Goal: Find specific page/section

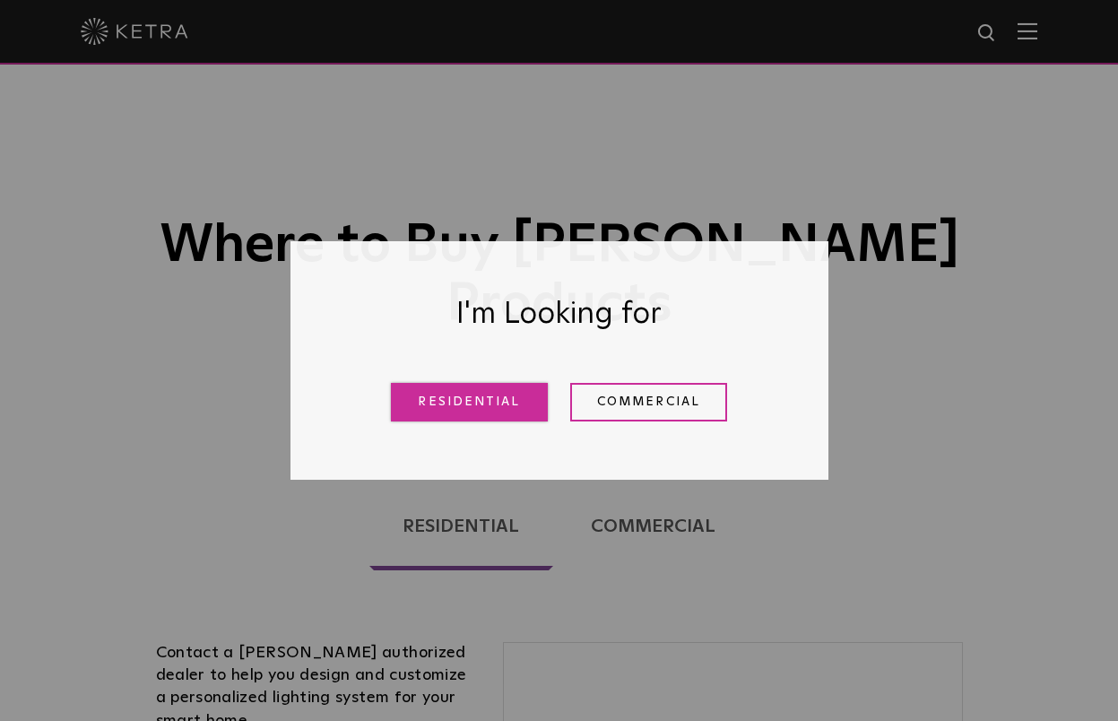
click at [490, 389] on link "Residential" at bounding box center [469, 402] width 157 height 39
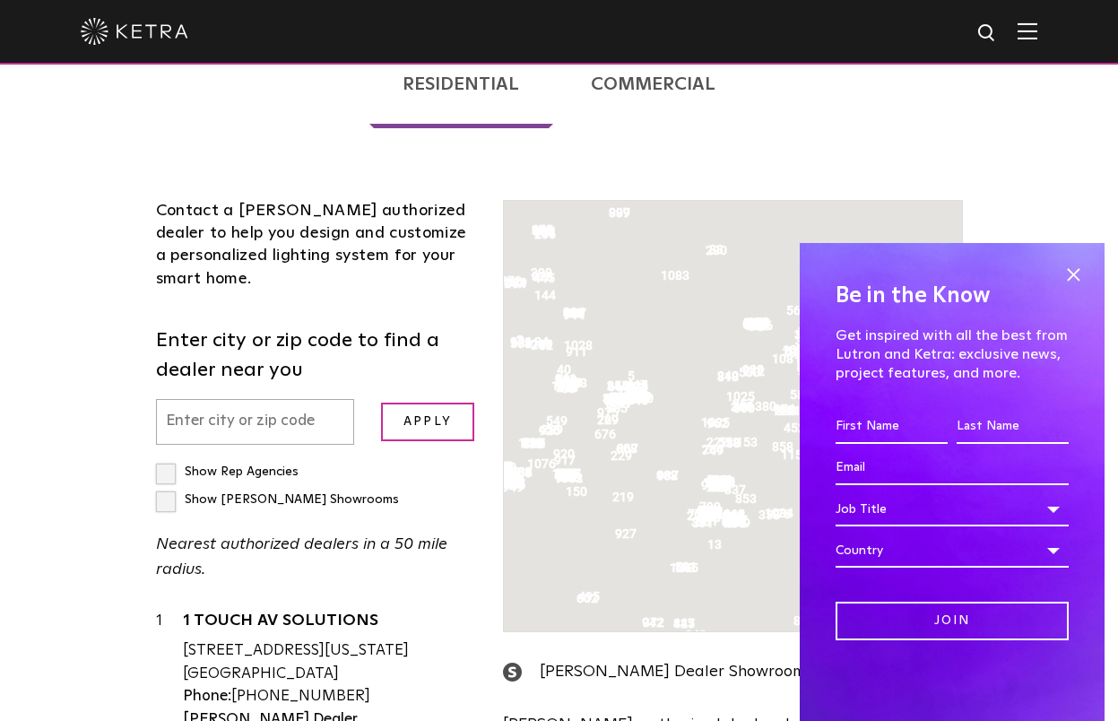
scroll to position [457, 0]
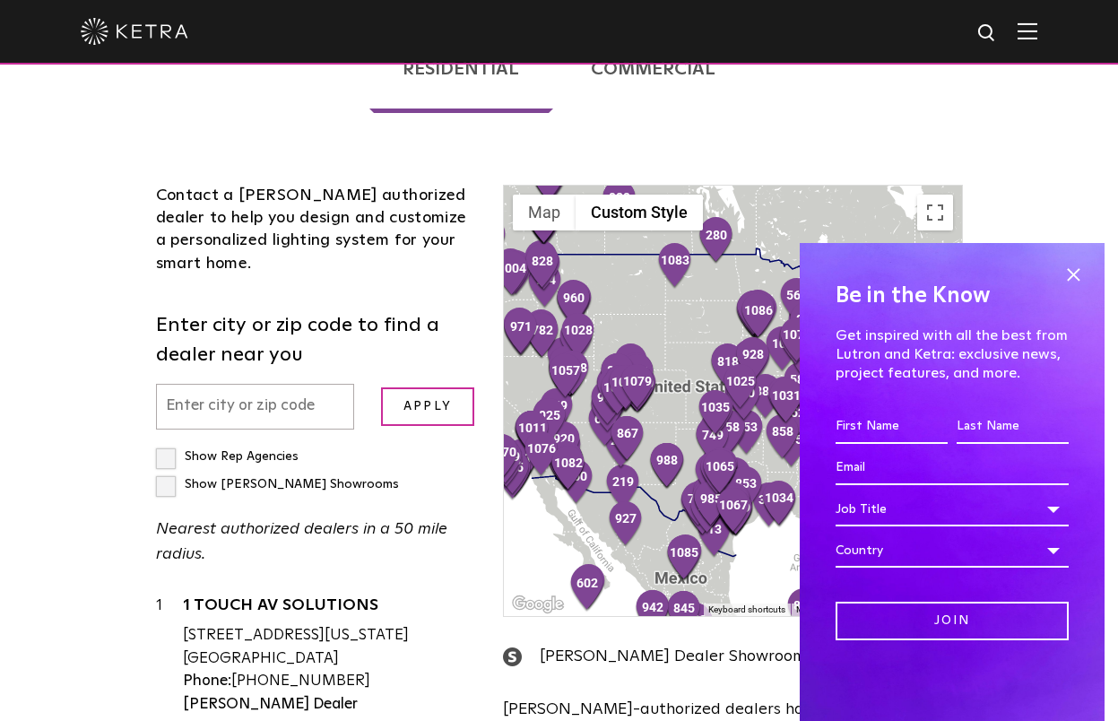
click at [211, 384] on input "text" at bounding box center [255, 407] width 199 height 46
type input "28208"
click at [381, 387] on input "Apply" at bounding box center [427, 406] width 93 height 39
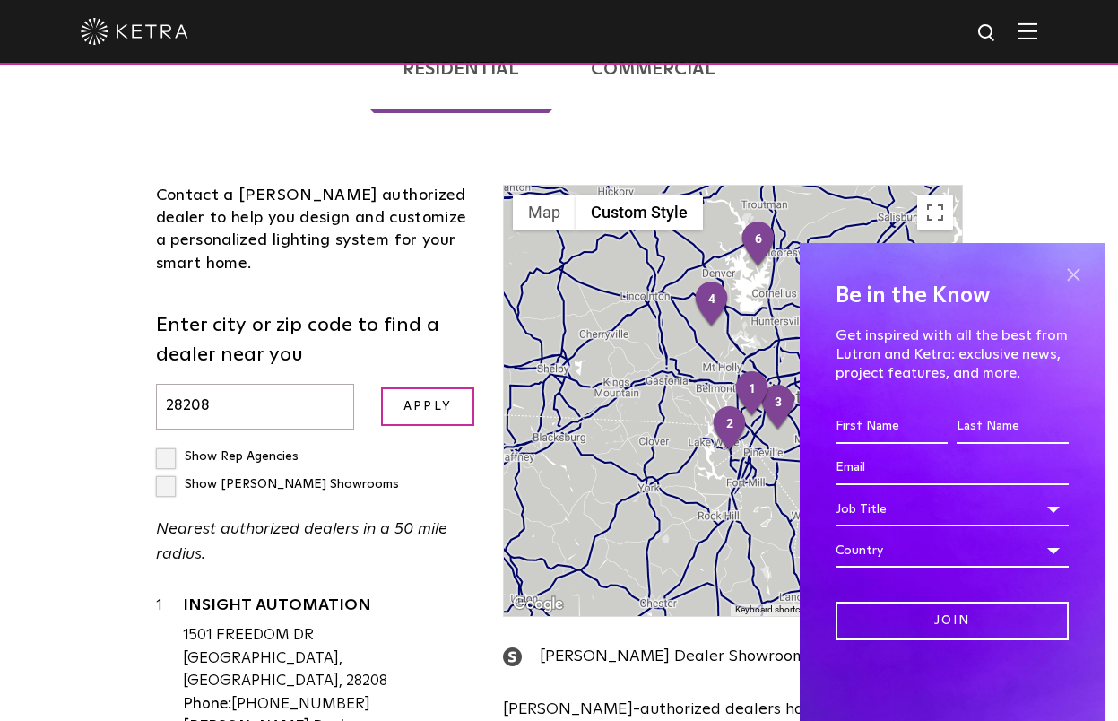
click at [1060, 275] on span at bounding box center [1072, 274] width 27 height 27
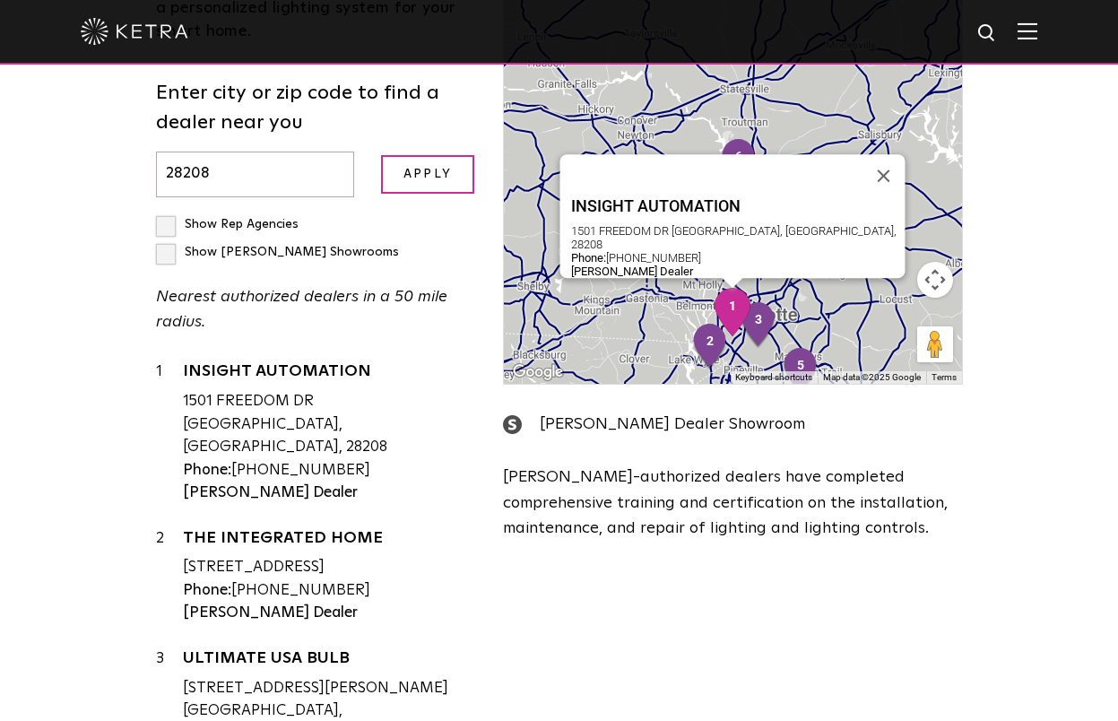
scroll to position [694, 0]
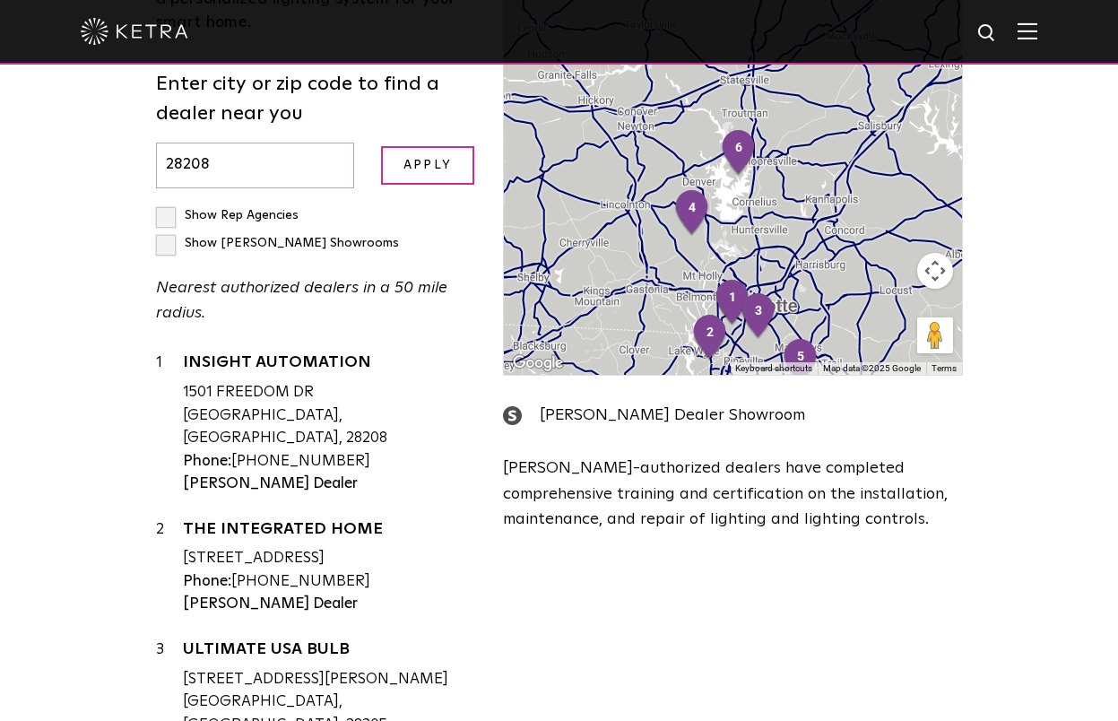
click at [169, 237] on label "Show Ketra Showrooms" at bounding box center [277, 243] width 243 height 13
click at [168, 202] on input "Show Ketra Showrooms" at bounding box center [162, 208] width 12 height 12
checkbox input "true"
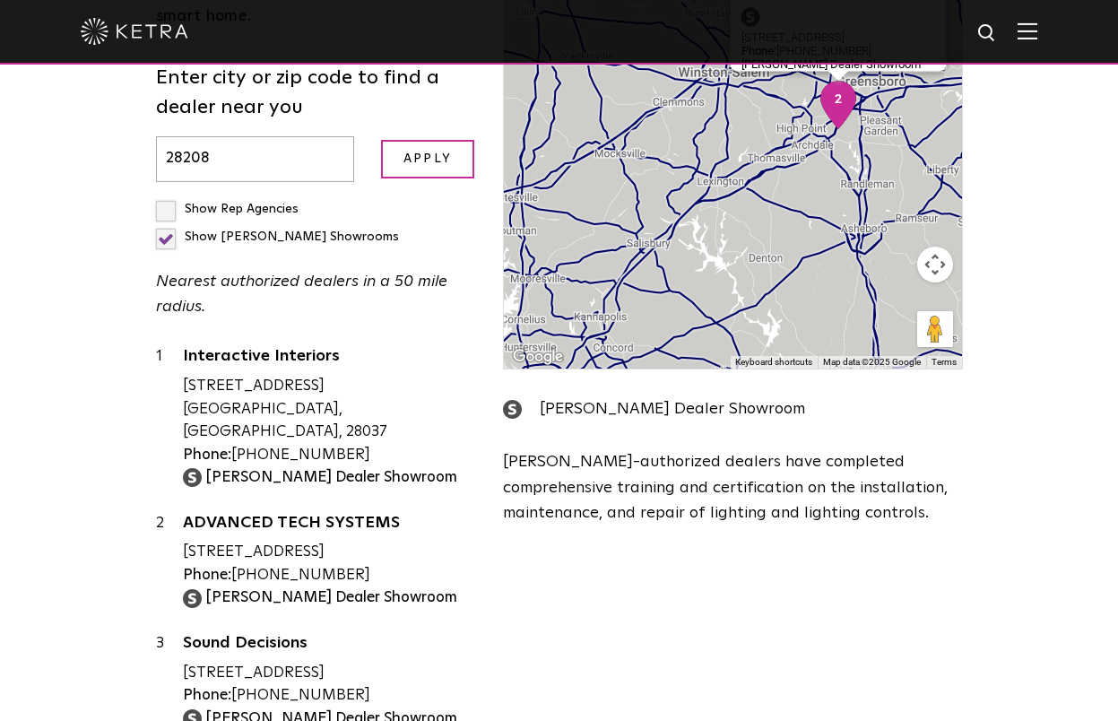
scroll to position [0, 0]
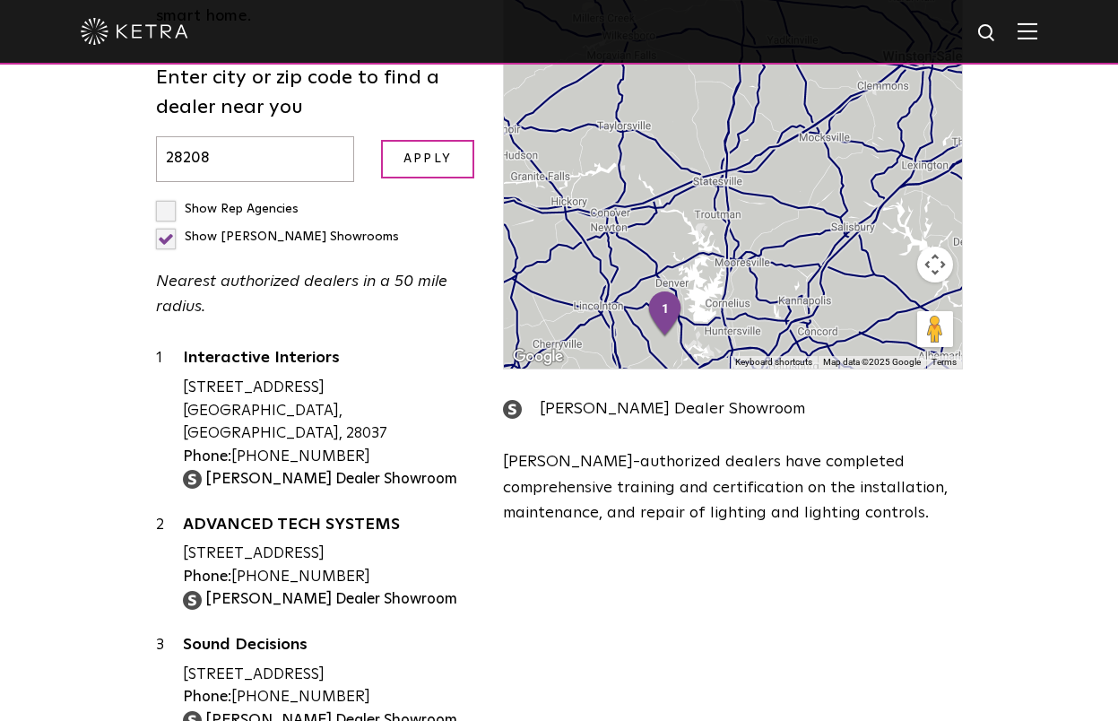
click at [167, 203] on label "Show Rep Agencies" at bounding box center [227, 209] width 143 height 13
click at [167, 195] on input "Show Rep Agencies" at bounding box center [162, 201] width 12 height 12
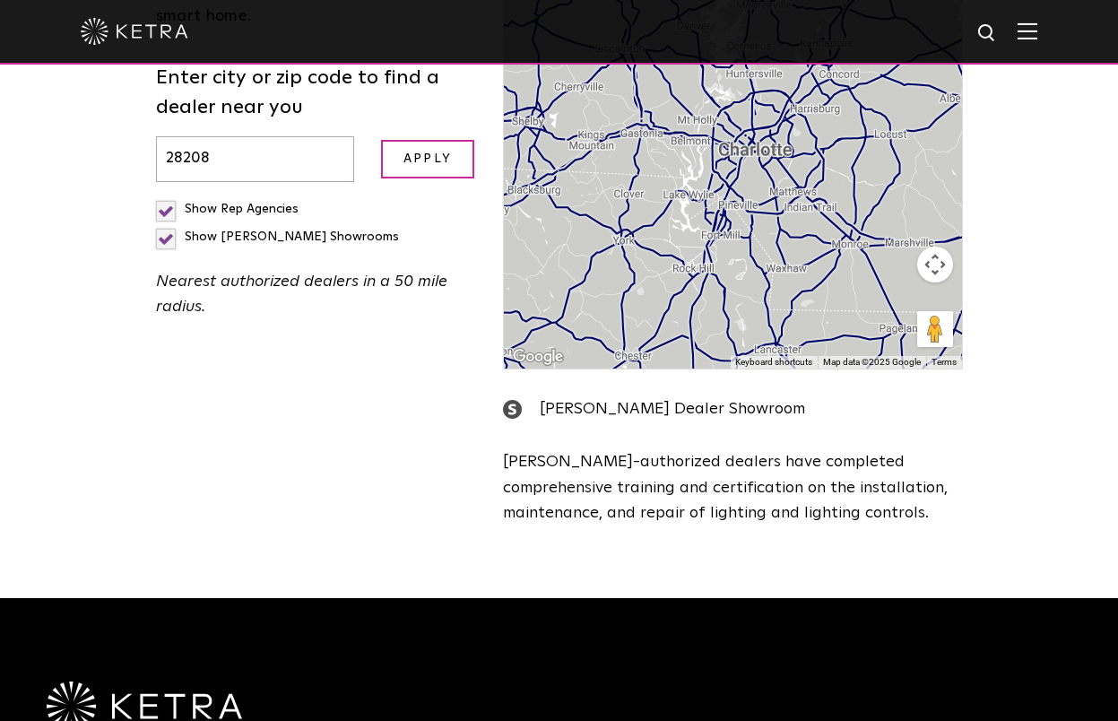
click at [168, 203] on label "Show Rep Agencies" at bounding box center [227, 209] width 143 height 13
click at [168, 195] on input "Show Rep Agencies" at bounding box center [162, 201] width 12 height 12
checkbox input "false"
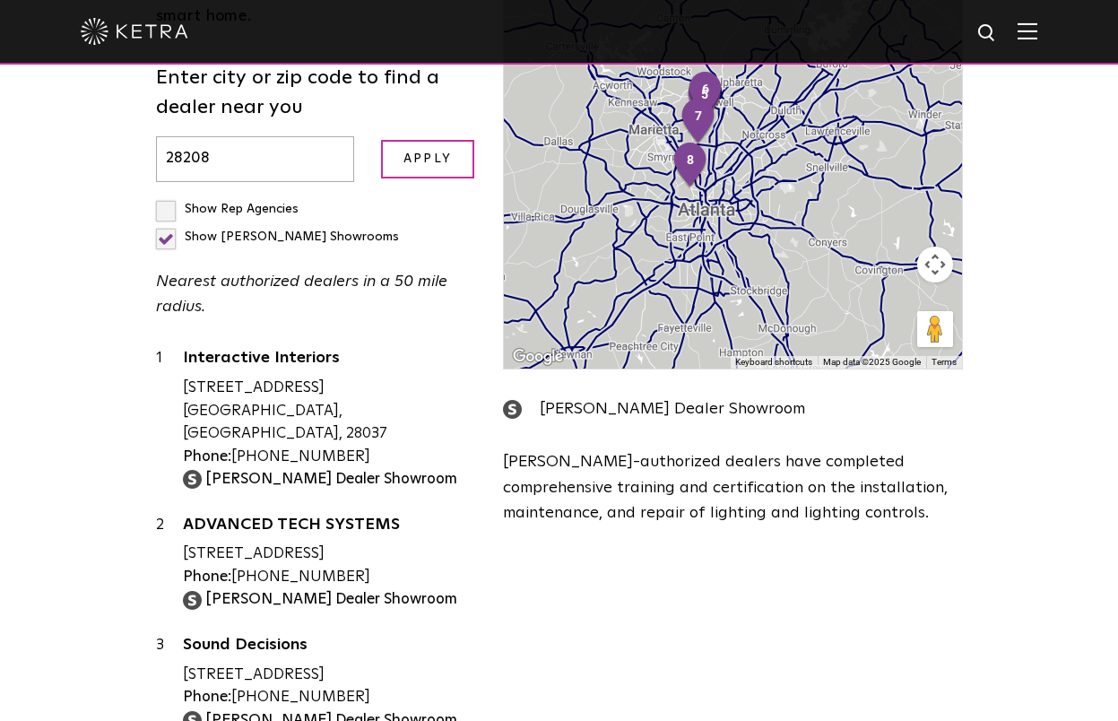
click at [163, 230] on label "Show Ketra Showrooms" at bounding box center [277, 236] width 243 height 13
click at [163, 195] on input "Show Ketra Showrooms" at bounding box center [162, 201] width 12 height 12
checkbox input "false"
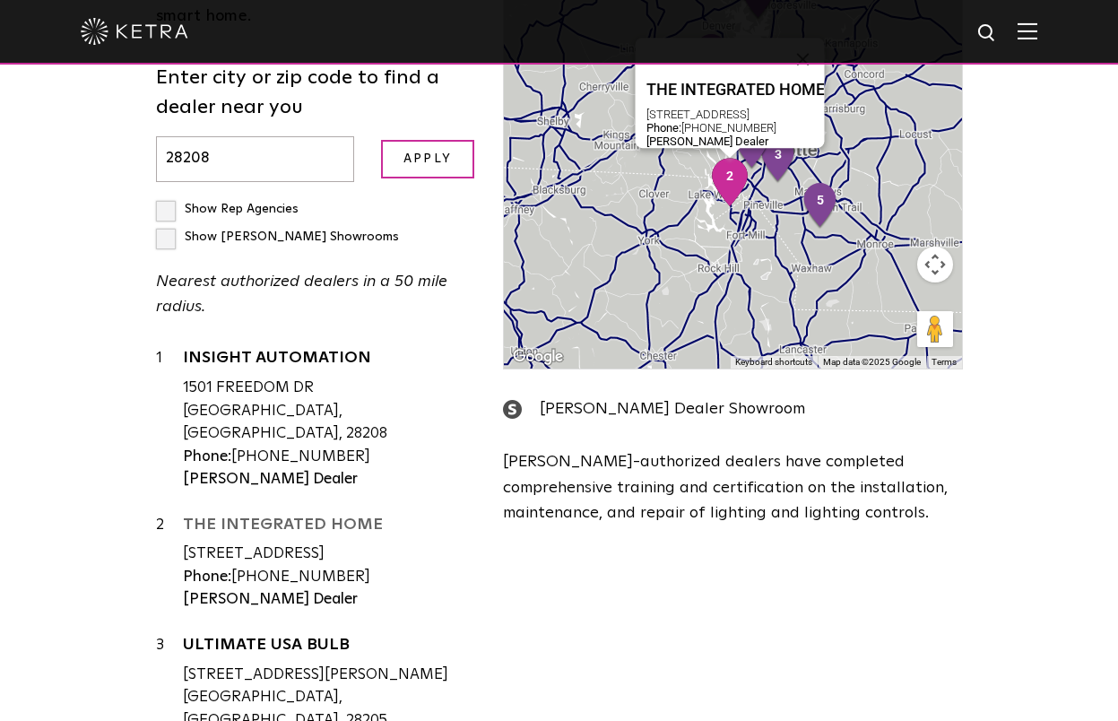
click at [267, 516] on link "THE INTEGRATED HOME" at bounding box center [330, 527] width 294 height 22
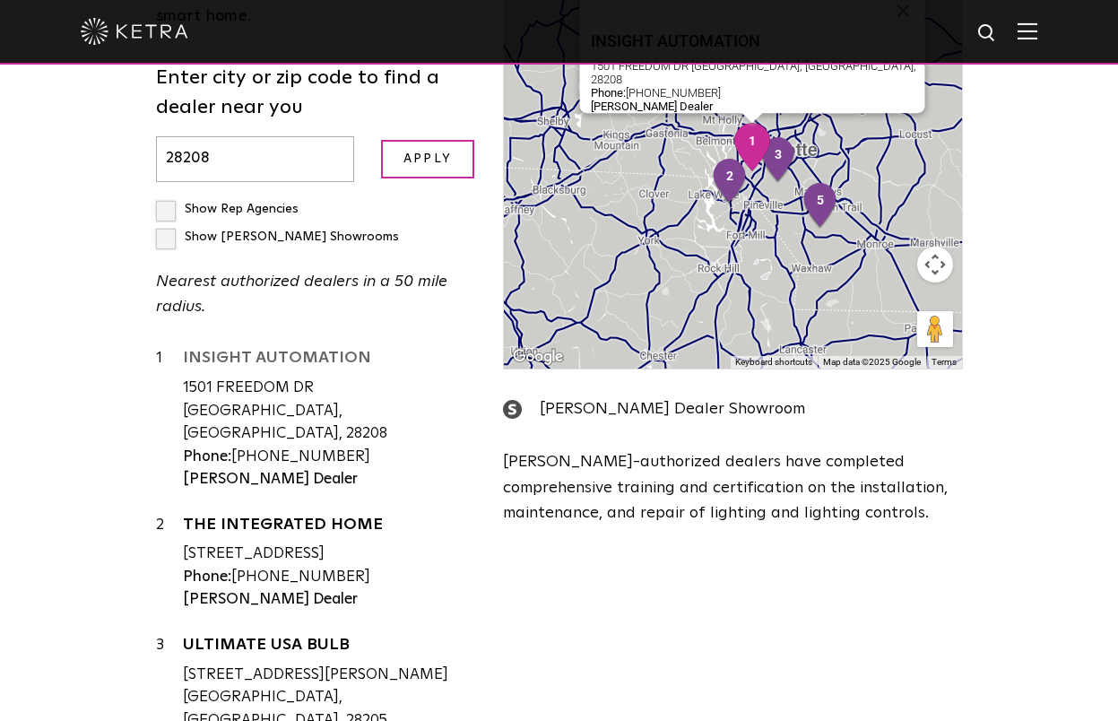
click at [228, 350] on link "INSIGHT AUTOMATION" at bounding box center [330, 361] width 294 height 22
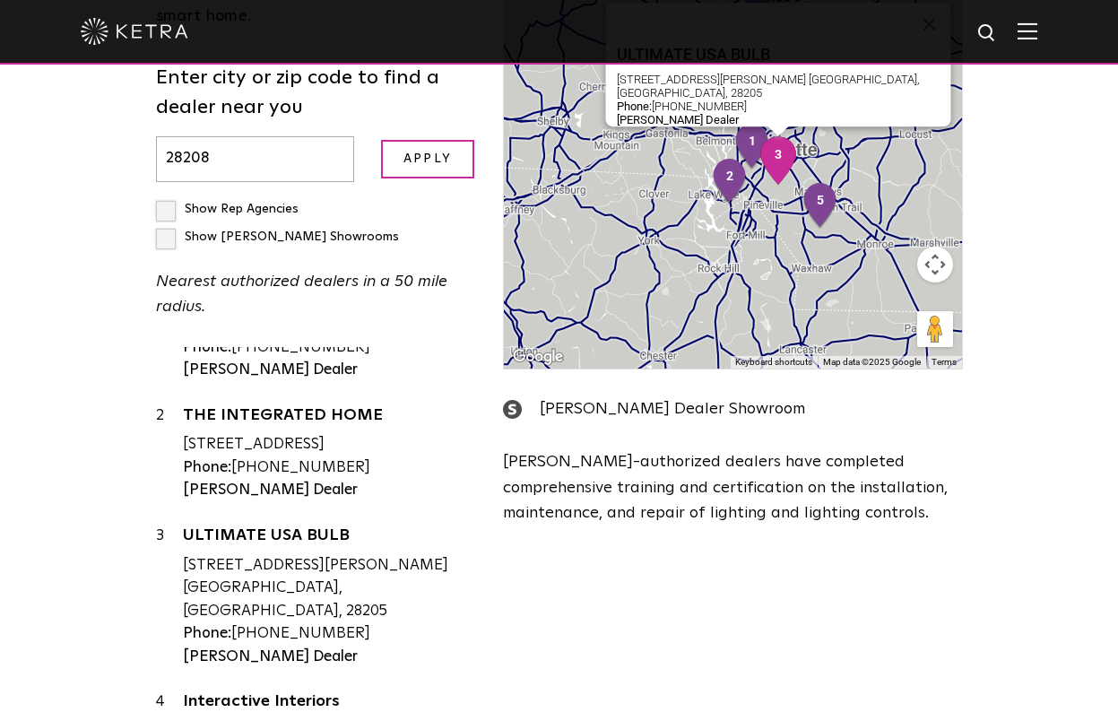
scroll to position [123, 0]
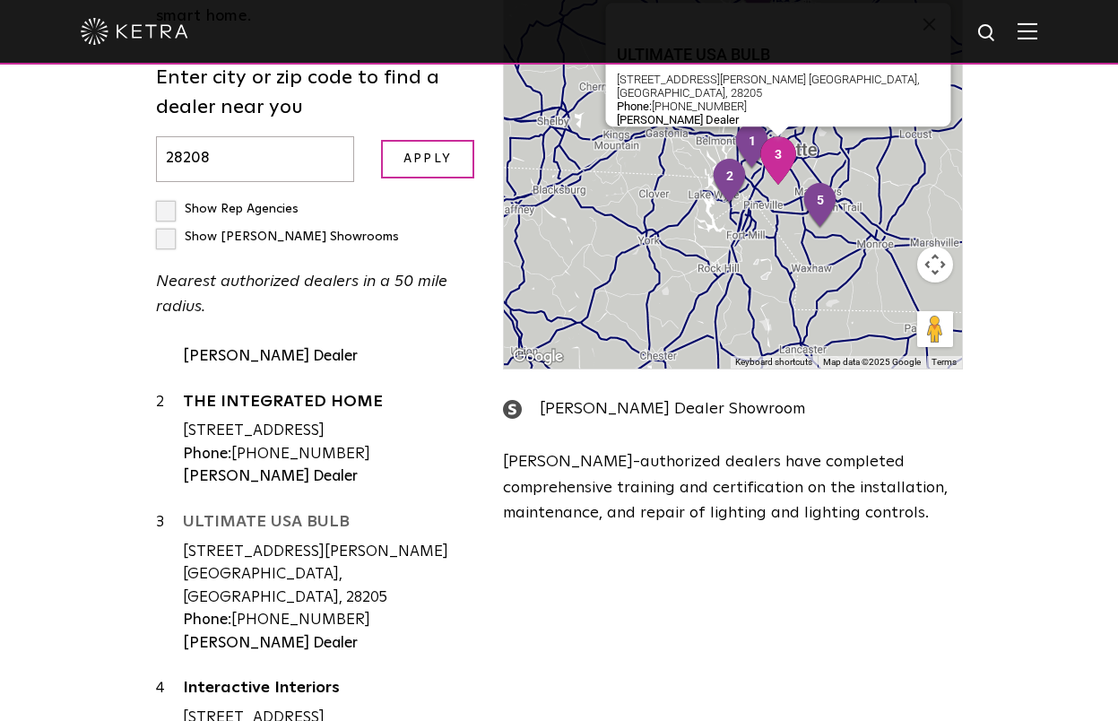
click at [302, 514] on link "ULTIMATE USA BULB" at bounding box center [330, 525] width 294 height 22
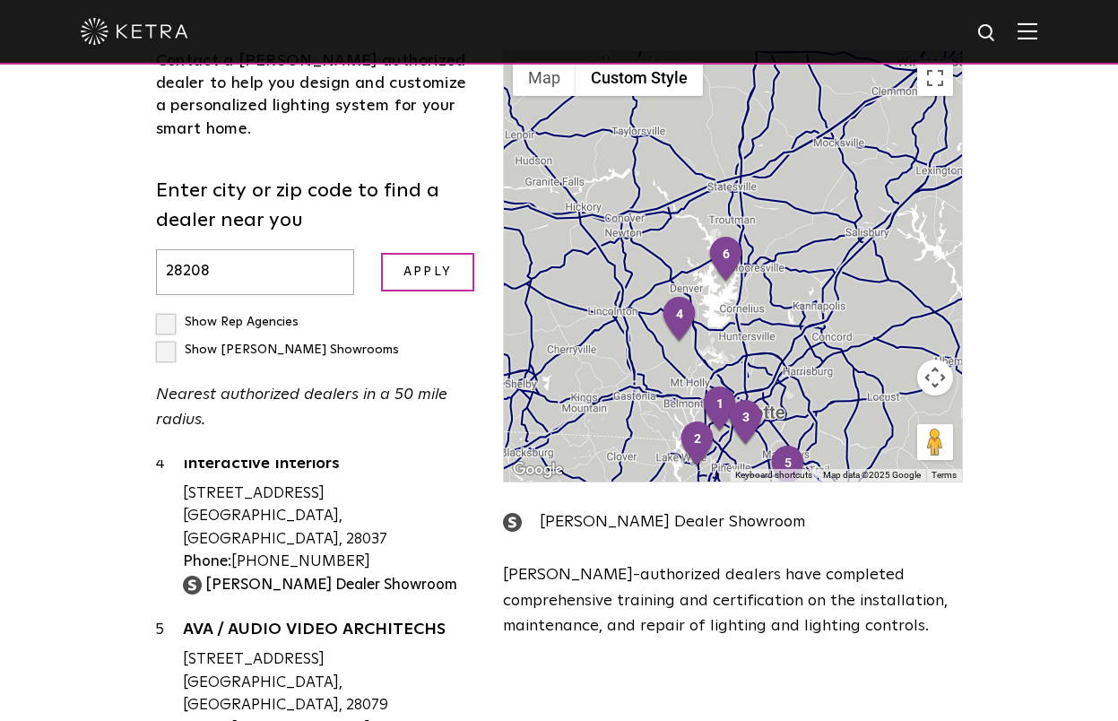
scroll to position [0, 0]
